Goal: Transaction & Acquisition: Purchase product/service

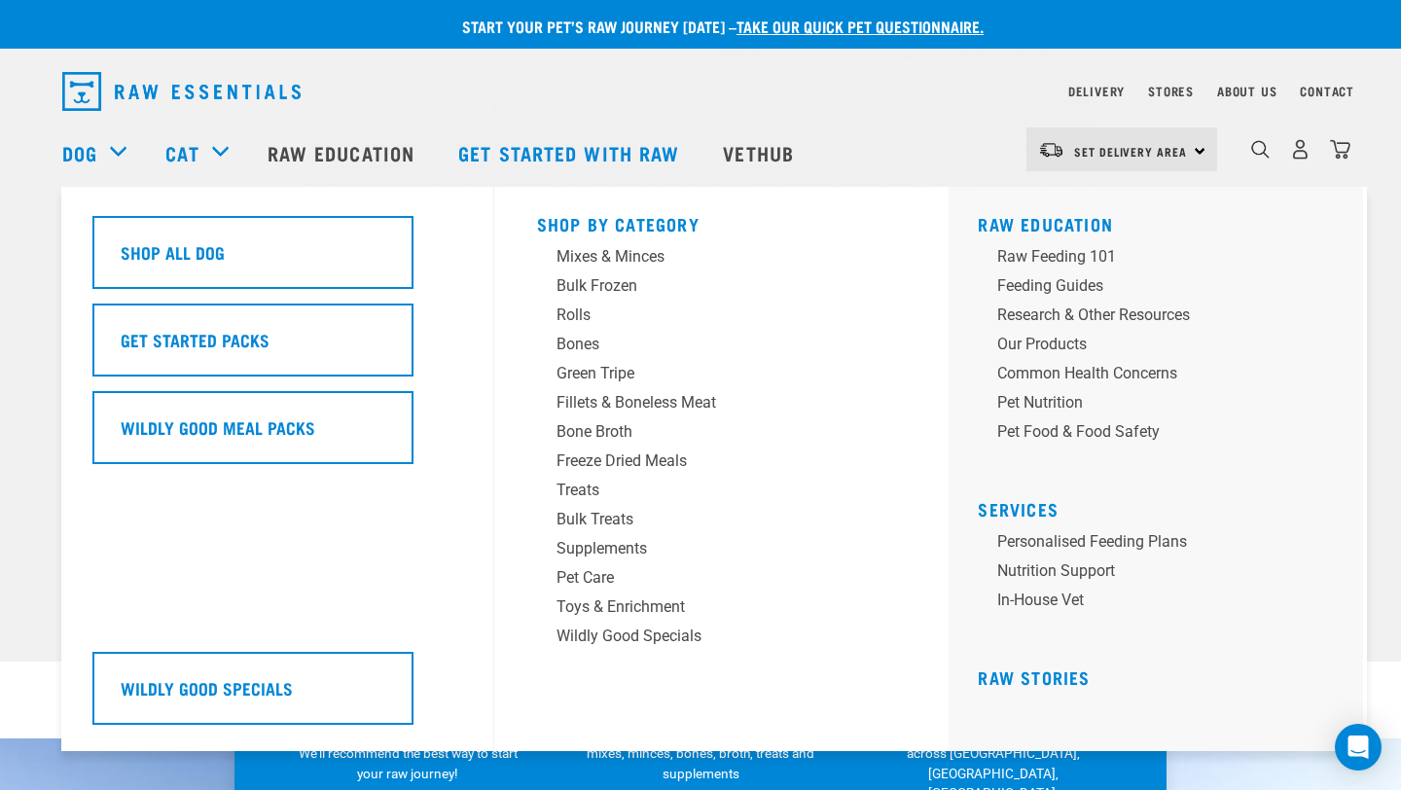
click at [113, 150] on div "Dog" at bounding box center [104, 153] width 84 height 78
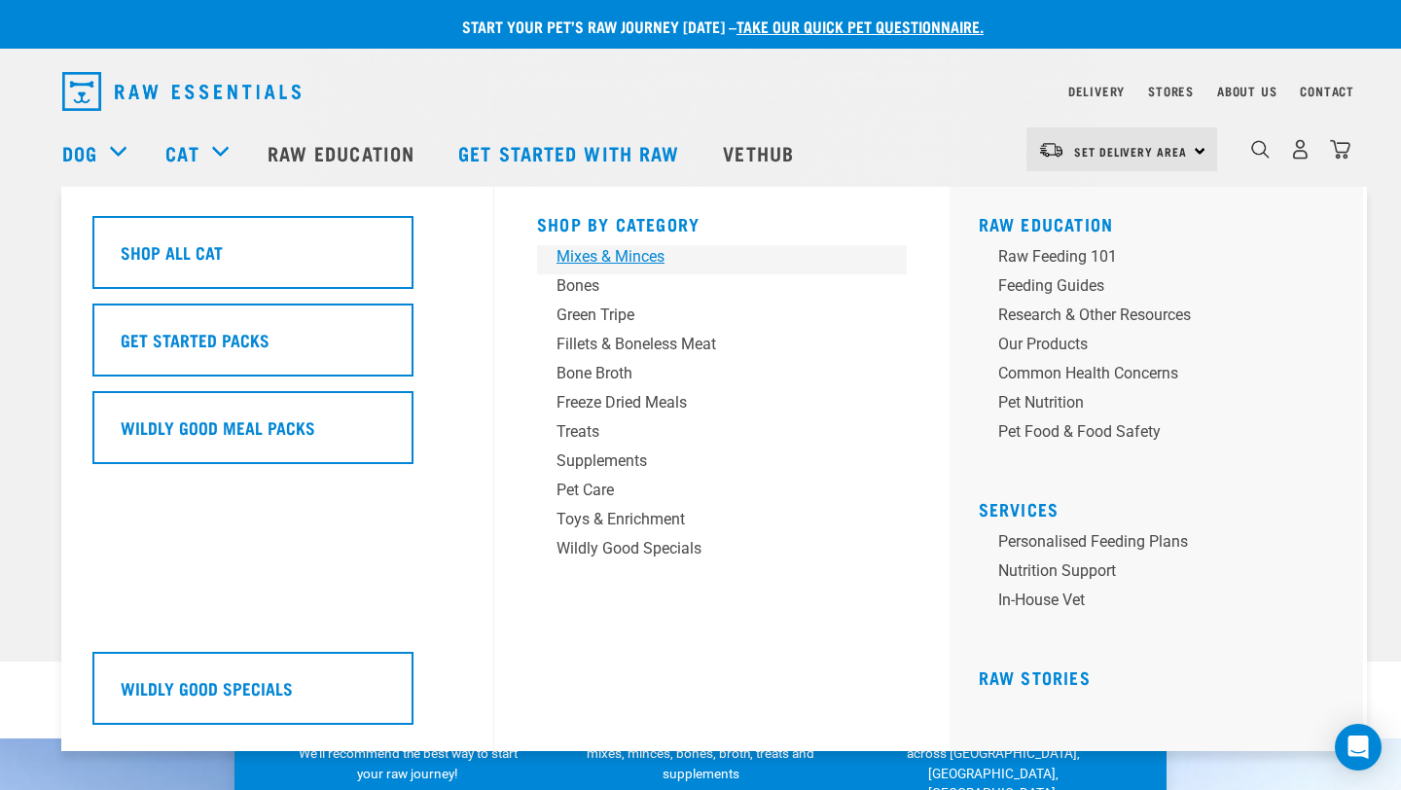
click at [615, 260] on div "Mixes & Minces" at bounding box center [709, 256] width 304 height 23
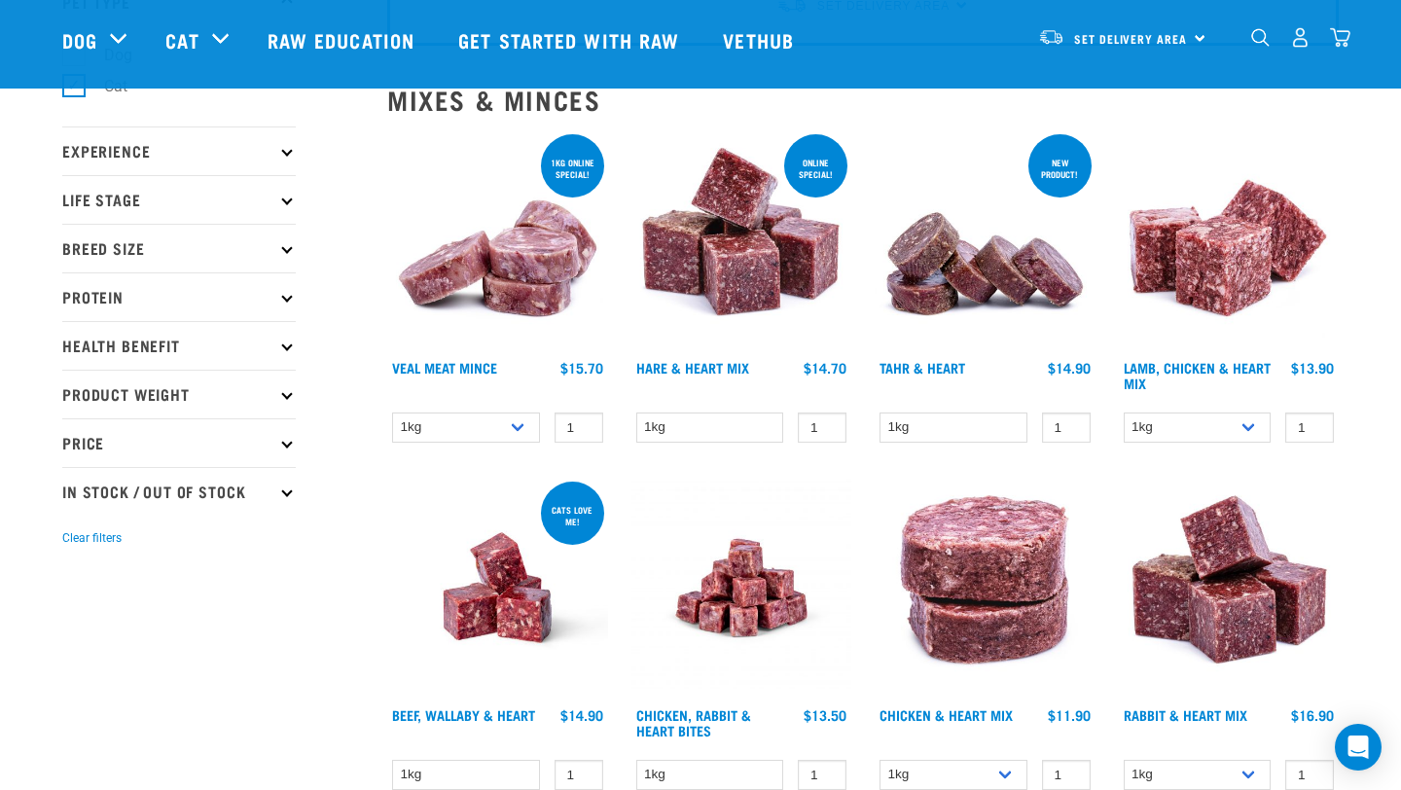
scroll to position [165, 0]
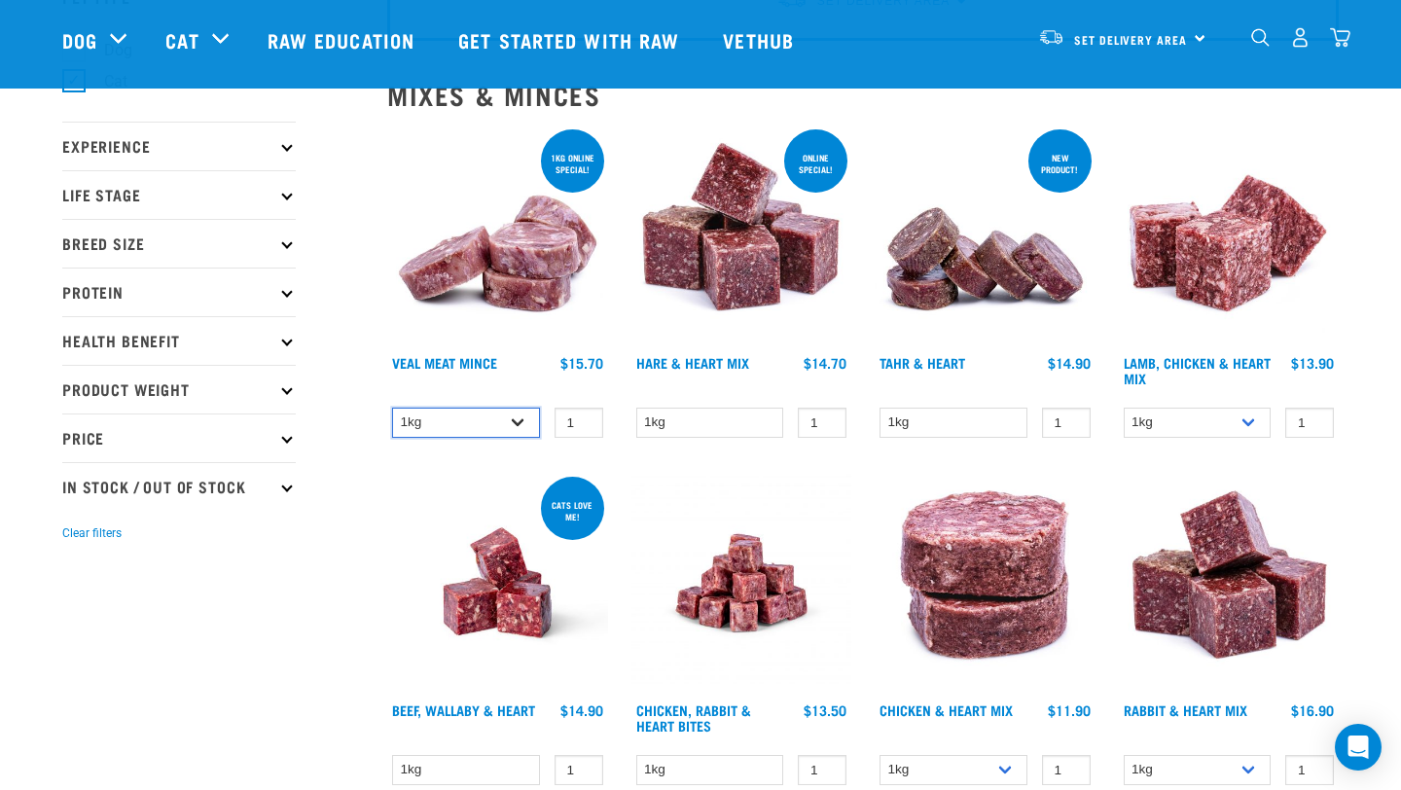
click at [518, 424] on select "1kg 3kg" at bounding box center [466, 423] width 148 height 30
click at [392, 408] on select "1kg 3kg" at bounding box center [466, 423] width 148 height 30
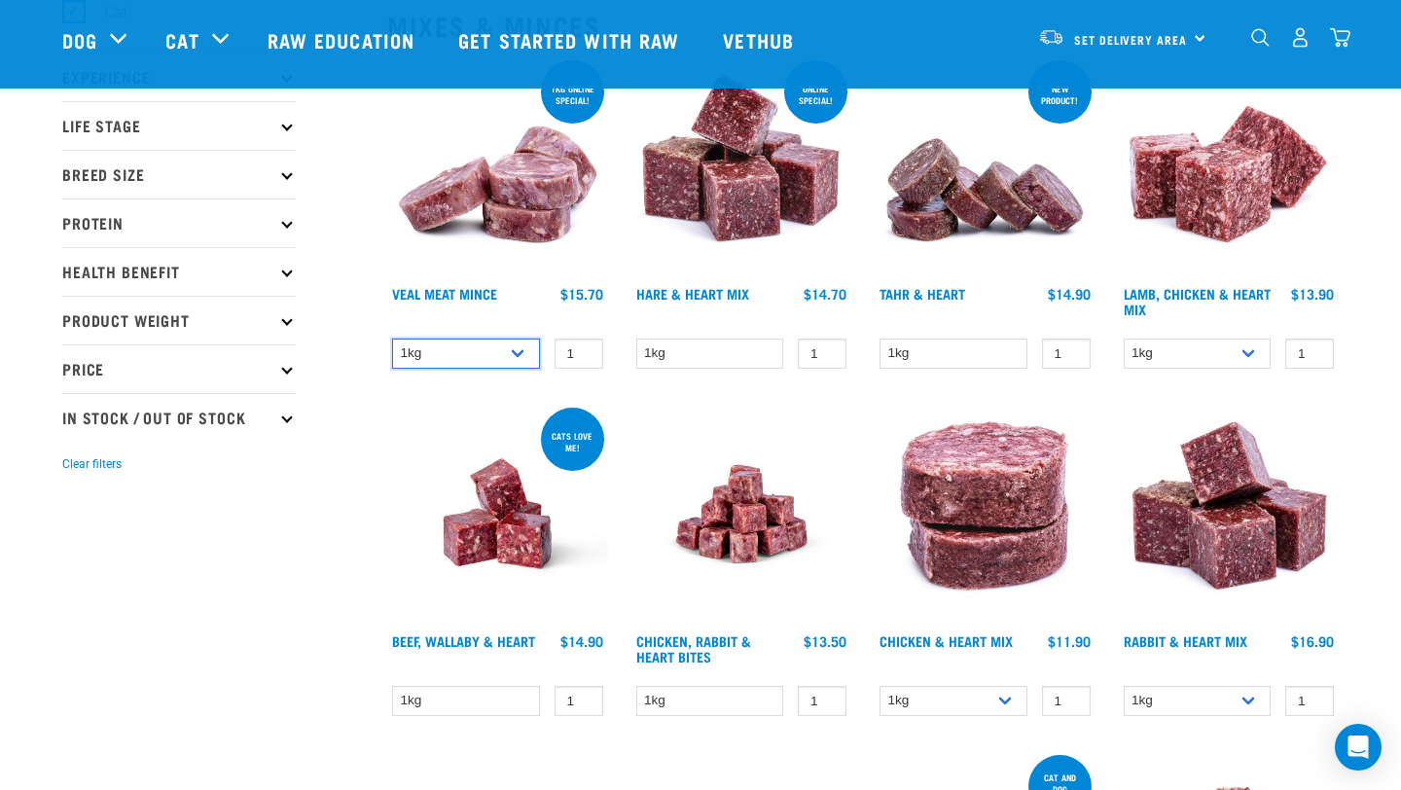
scroll to position [236, 0]
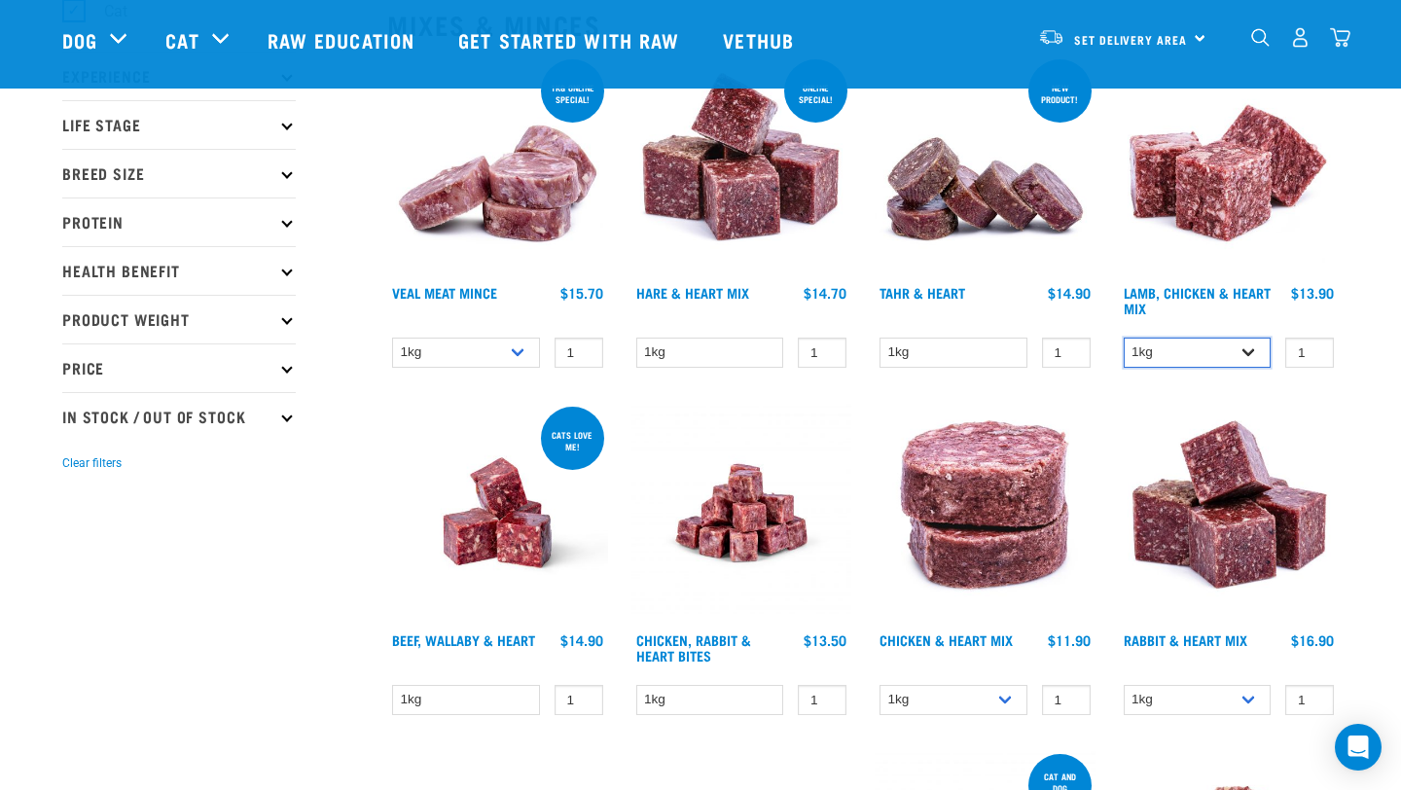
click at [1256, 354] on select "1kg 3kg" at bounding box center [1198, 353] width 148 height 30
click at [1124, 338] on select "1kg 3kg" at bounding box center [1198, 353] width 148 height 30
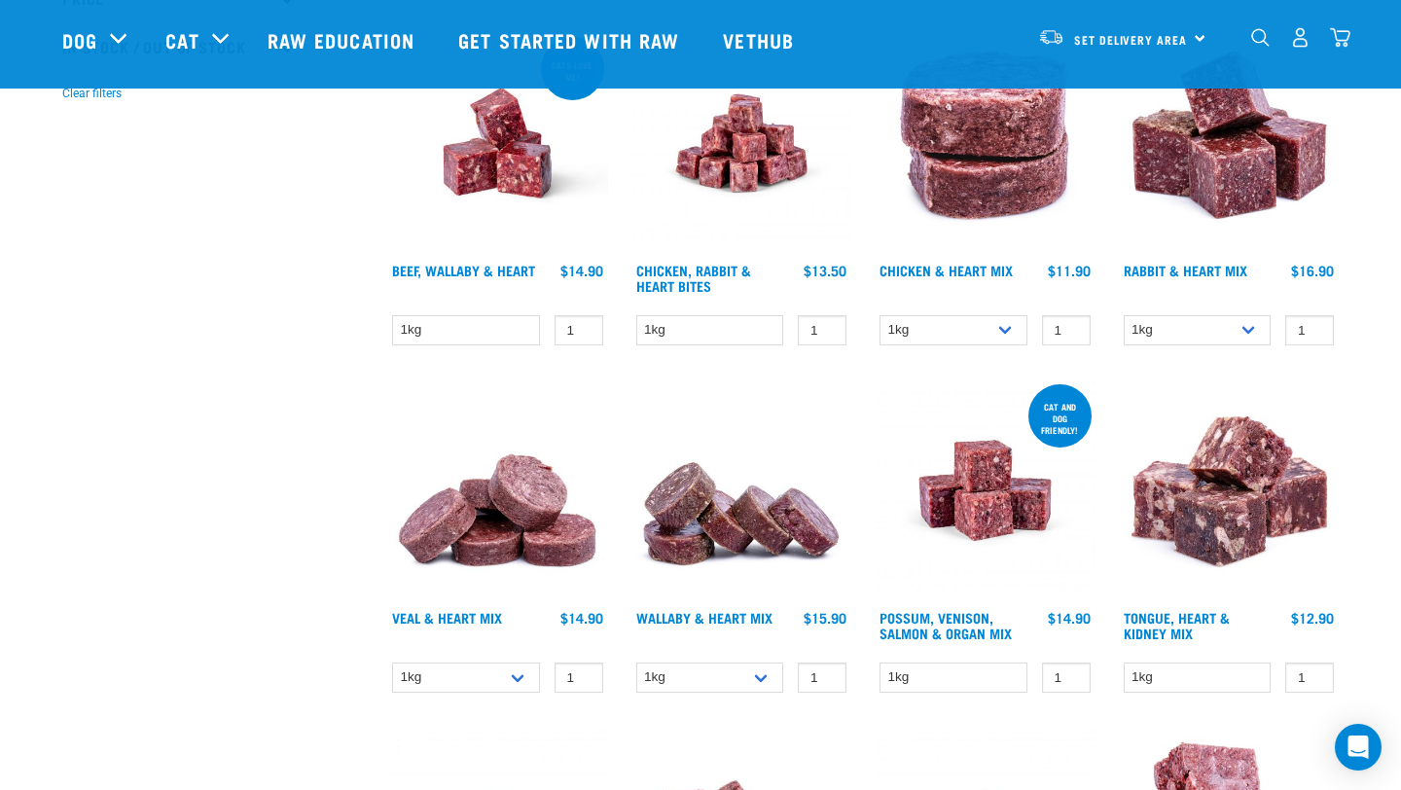
scroll to position [604, 0]
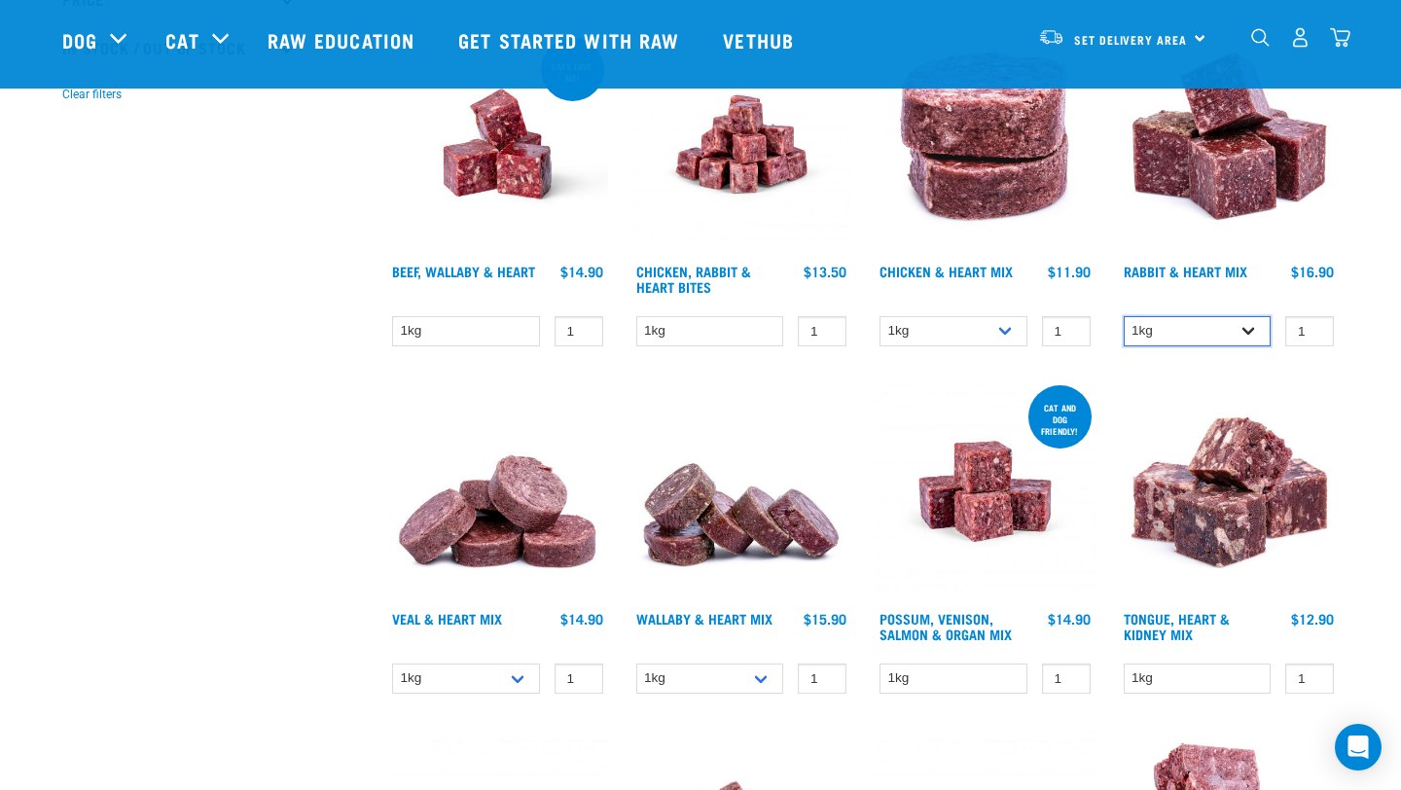
click at [1252, 331] on select "1kg 3kg" at bounding box center [1198, 331] width 148 height 30
select select "465"
click at [1124, 316] on select "1kg 3kg" at bounding box center [1198, 331] width 148 height 30
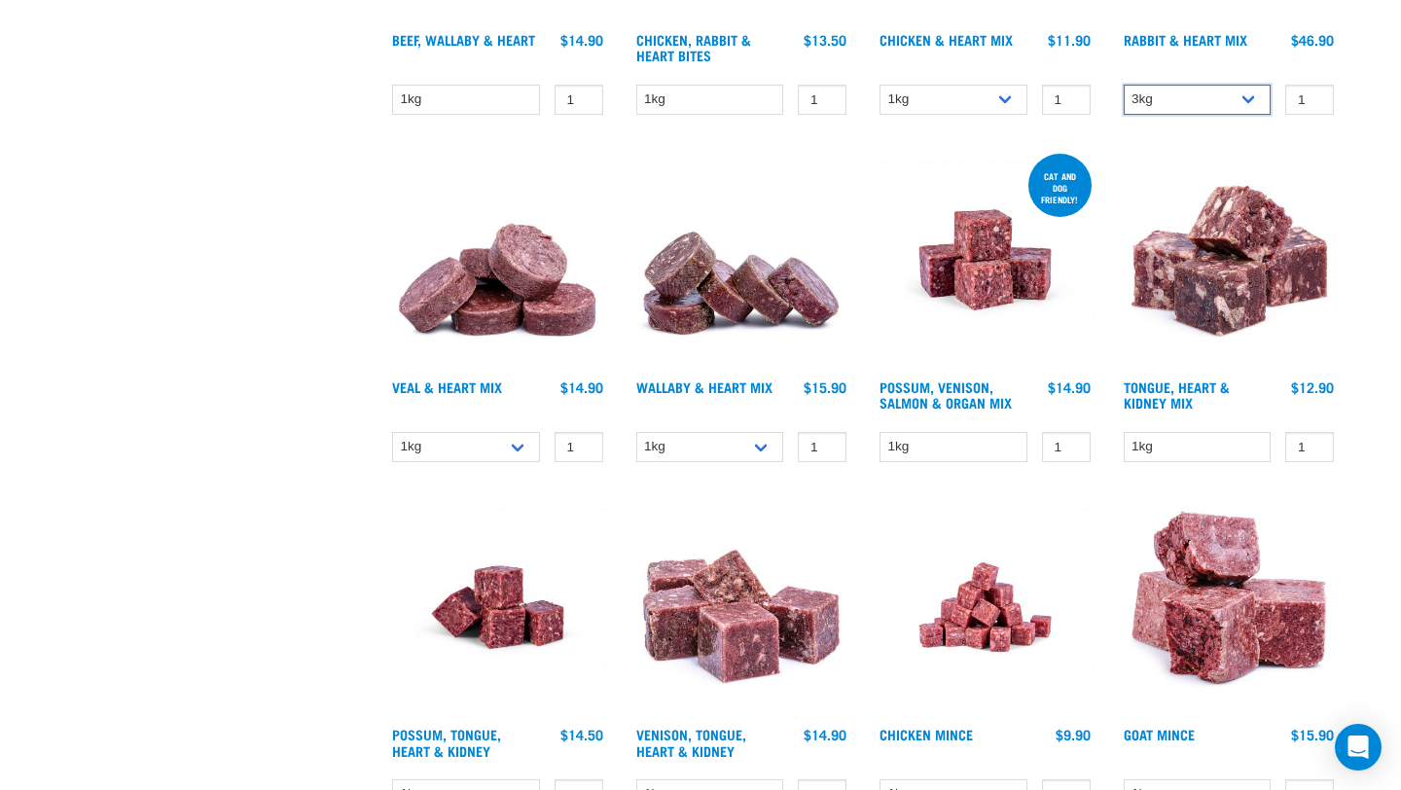
scroll to position [0, 0]
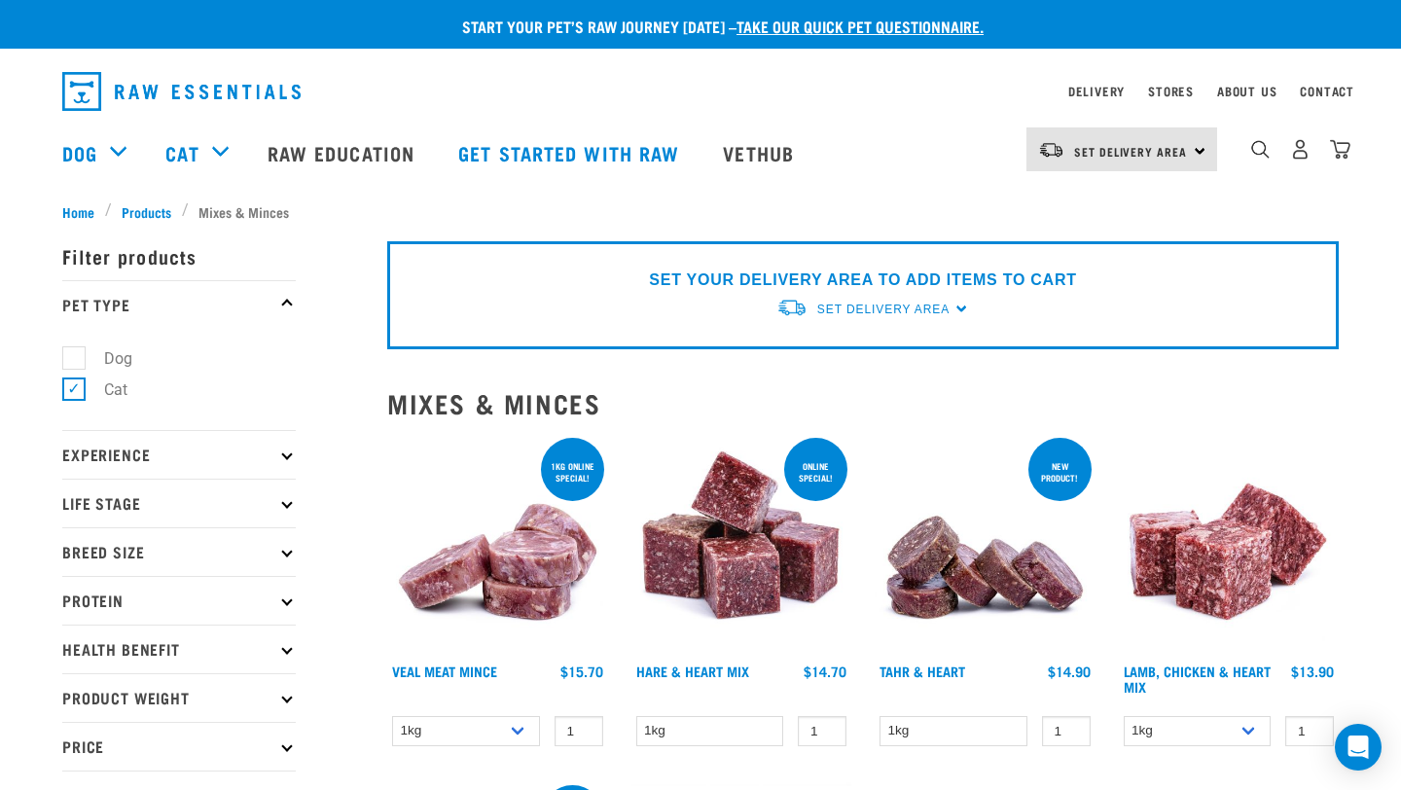
click at [79, 357] on label "Dog" at bounding box center [106, 358] width 67 height 24
click at [75, 357] on input "Dog" at bounding box center [68, 354] width 13 height 13
checkbox input "true"
click at [81, 390] on label "Cat" at bounding box center [104, 390] width 62 height 24
click at [75, 390] on input "Cat" at bounding box center [68, 387] width 13 height 13
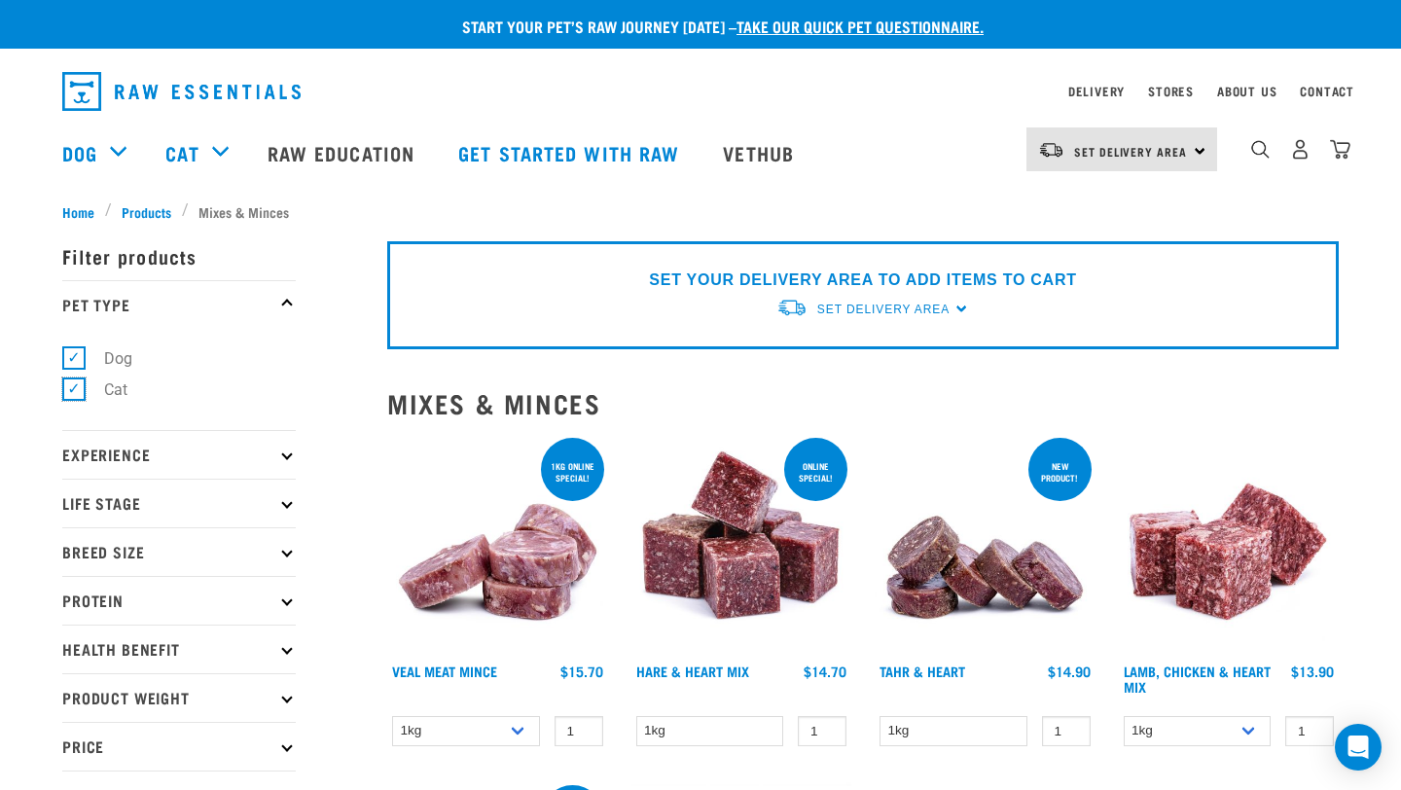
checkbox input "false"
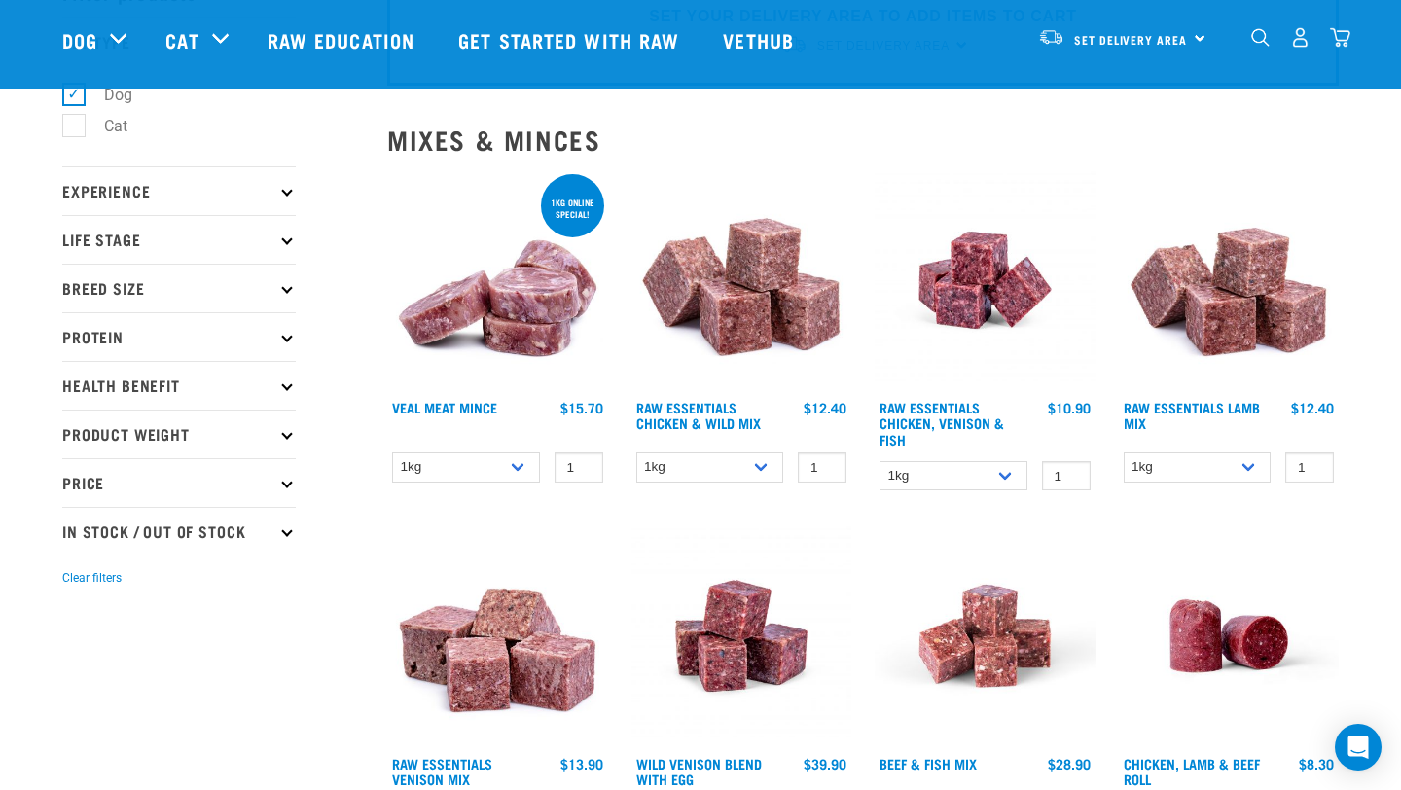
scroll to position [122, 0]
click at [1016, 477] on select "1kg 3kg" at bounding box center [954, 475] width 148 height 30
select select "28665"
click at [880, 460] on select "1kg 3kg" at bounding box center [954, 475] width 148 height 30
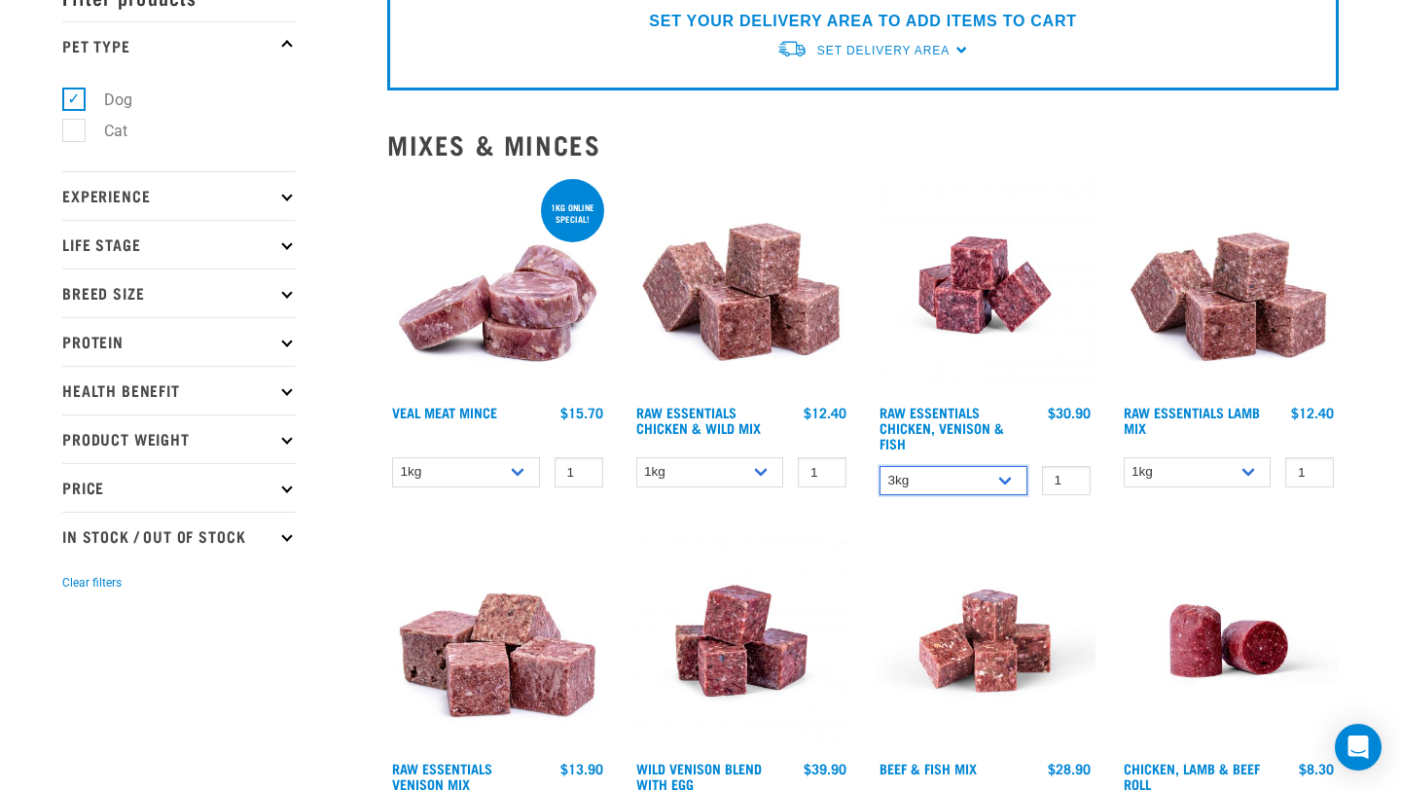
scroll to position [0, 0]
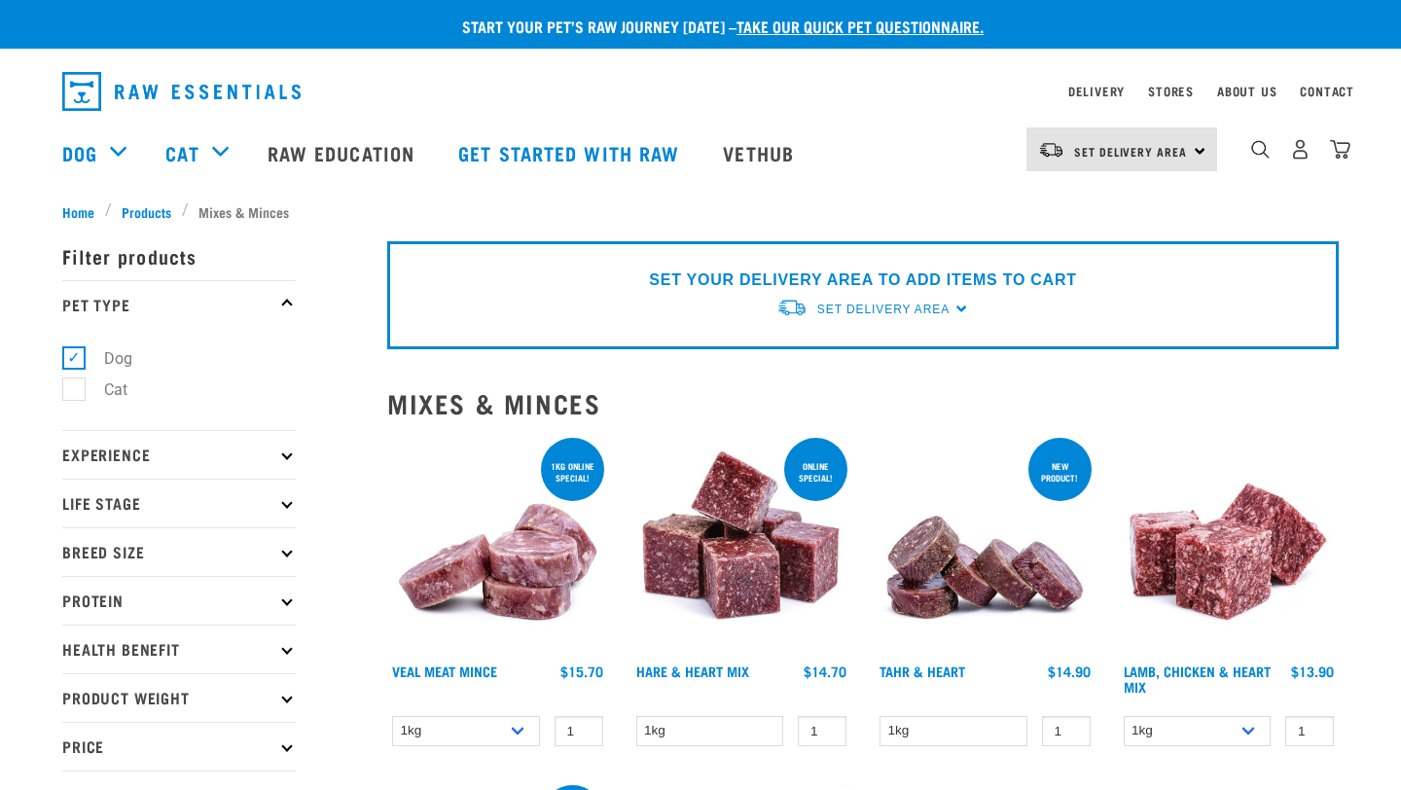
select select "465"
